Goal: Task Accomplishment & Management: Use online tool/utility

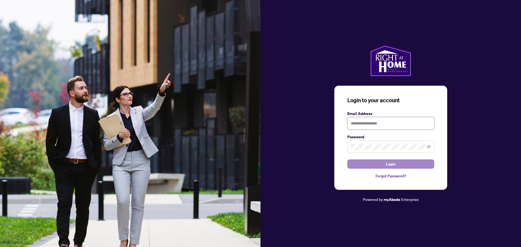
type input "**********"
click at [399, 168] on button "Login" at bounding box center [391, 164] width 87 height 9
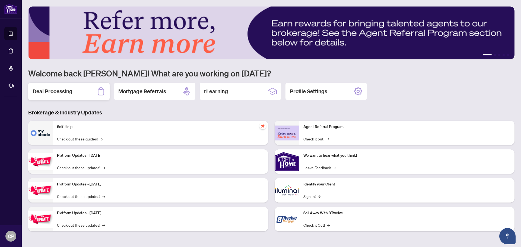
click at [69, 93] on h2 "Deal Processing" at bounding box center [53, 92] width 40 height 8
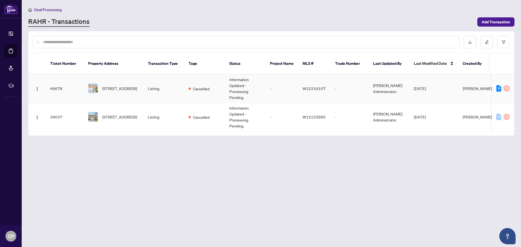
click at [165, 84] on td "Listing" at bounding box center [164, 88] width 41 height 29
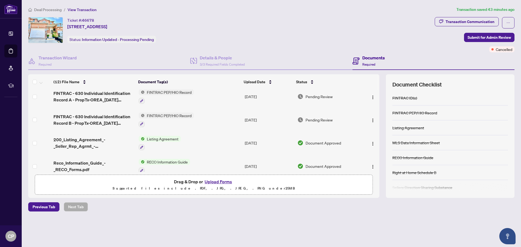
scroll to position [194, 0]
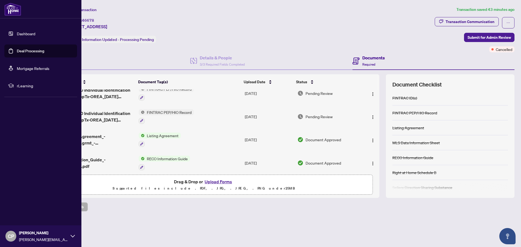
click at [24, 33] on link "Dashboard" at bounding box center [26, 33] width 18 height 5
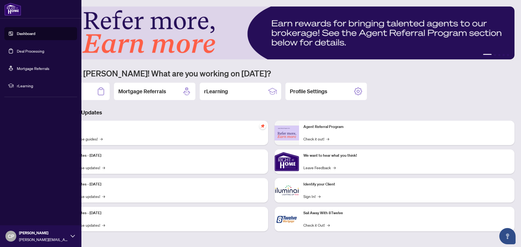
click at [35, 52] on link "Deal Processing" at bounding box center [30, 51] width 27 height 5
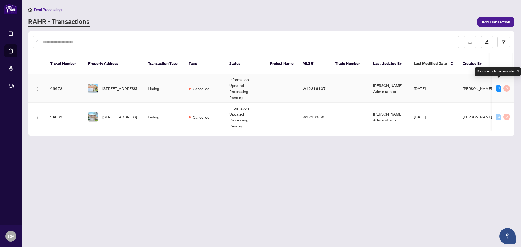
click at [499, 85] on div "4" at bounding box center [499, 88] width 5 height 7
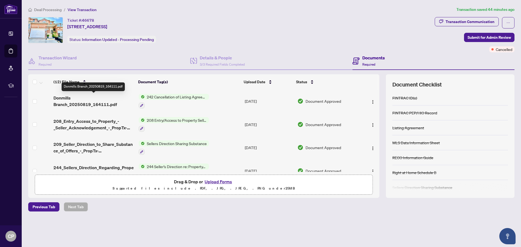
click at [78, 102] on span "Donmills Branch_20250819_164111.pdf" at bounding box center [93, 101] width 81 height 13
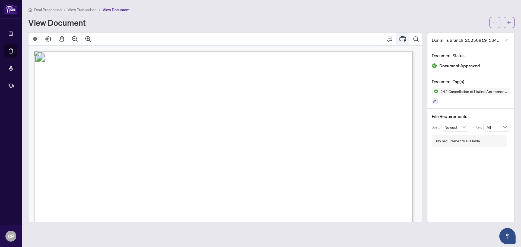
click at [405, 36] on icon "Print" at bounding box center [403, 39] width 7 height 7
